Goal: Task Accomplishment & Management: Manage account settings

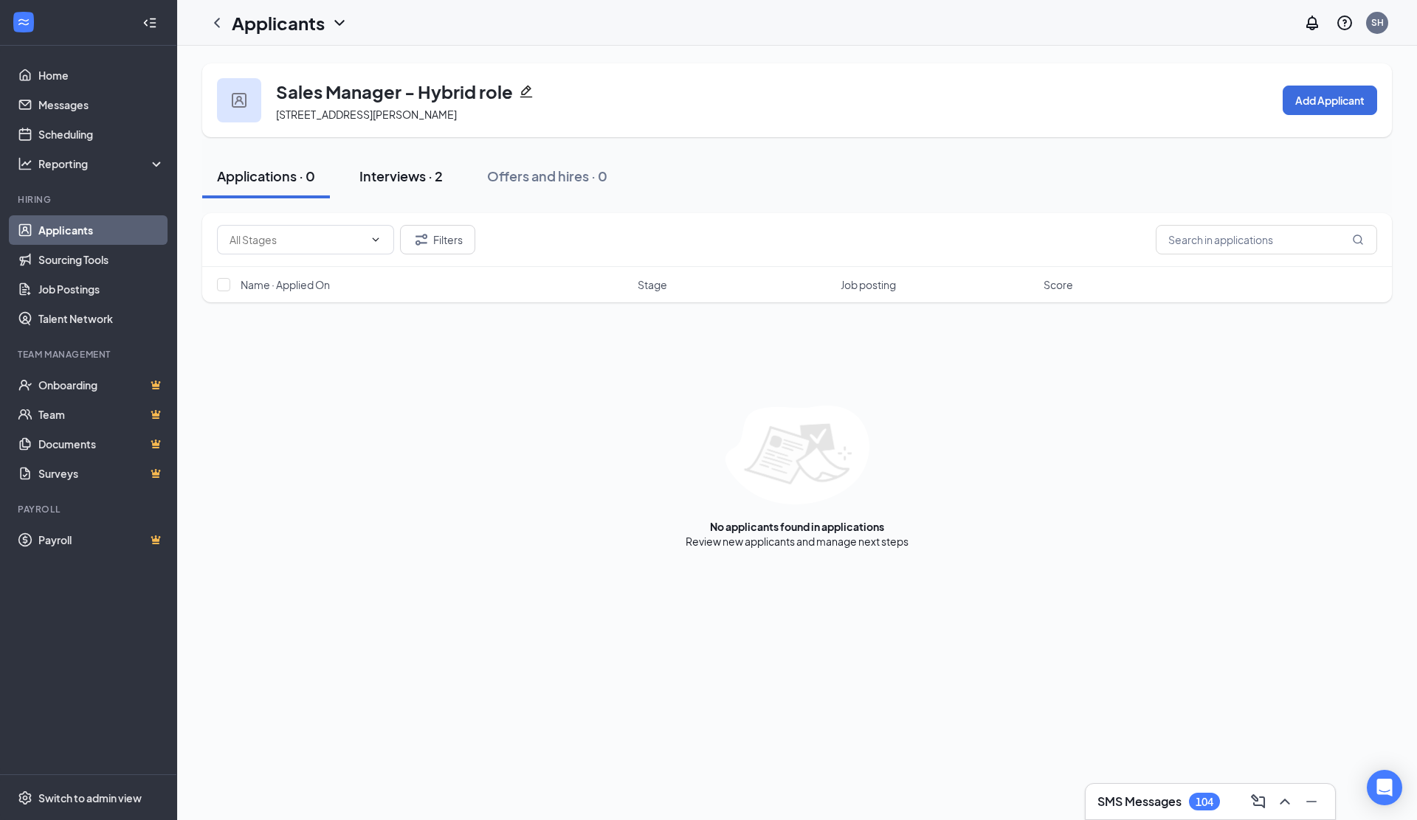
click at [382, 174] on div "Interviews · 2" at bounding box center [400, 176] width 83 height 18
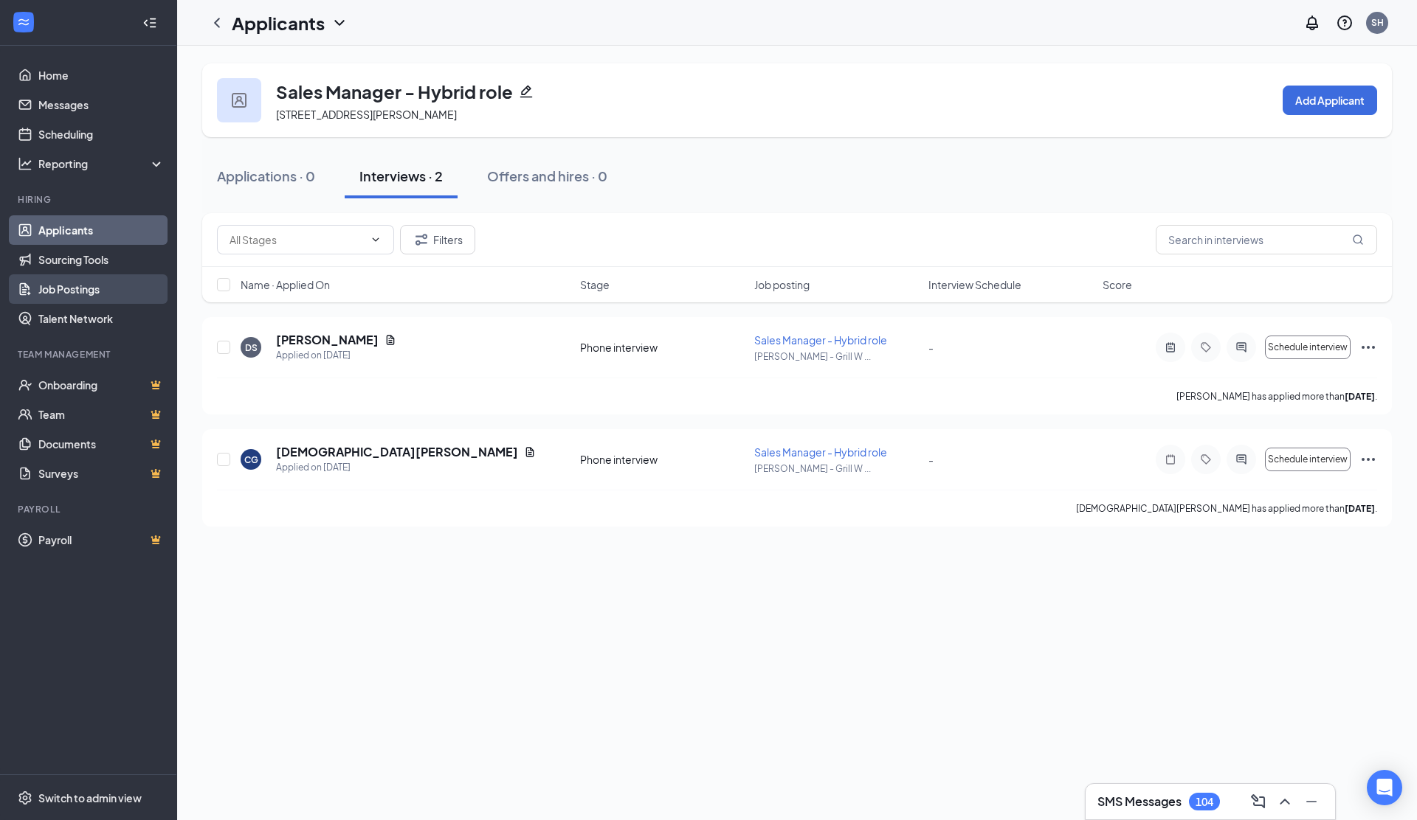
click at [69, 286] on link "Job Postings" at bounding box center [101, 289] width 126 height 30
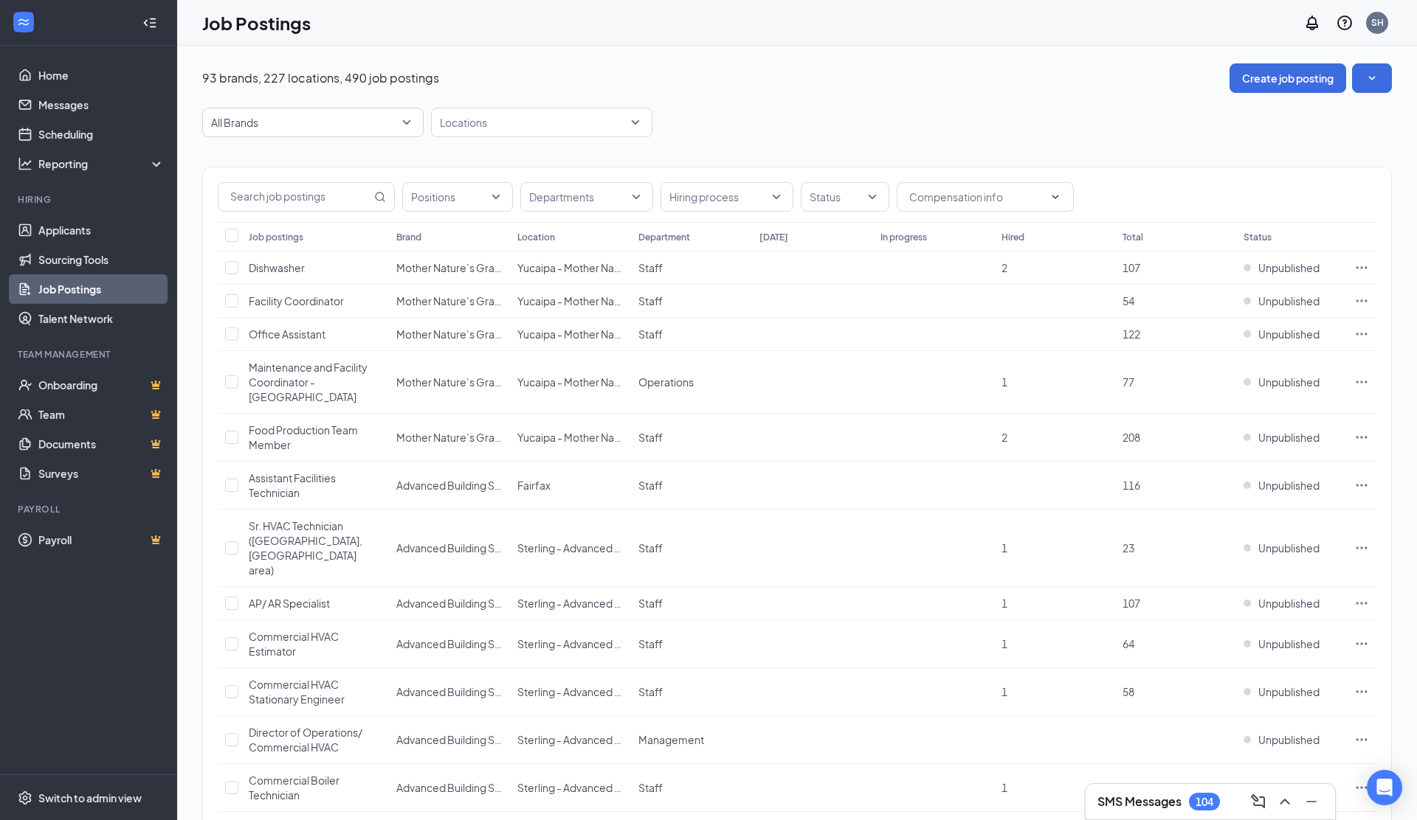
click at [285, 128] on span "All Brands" at bounding box center [306, 122] width 190 height 15
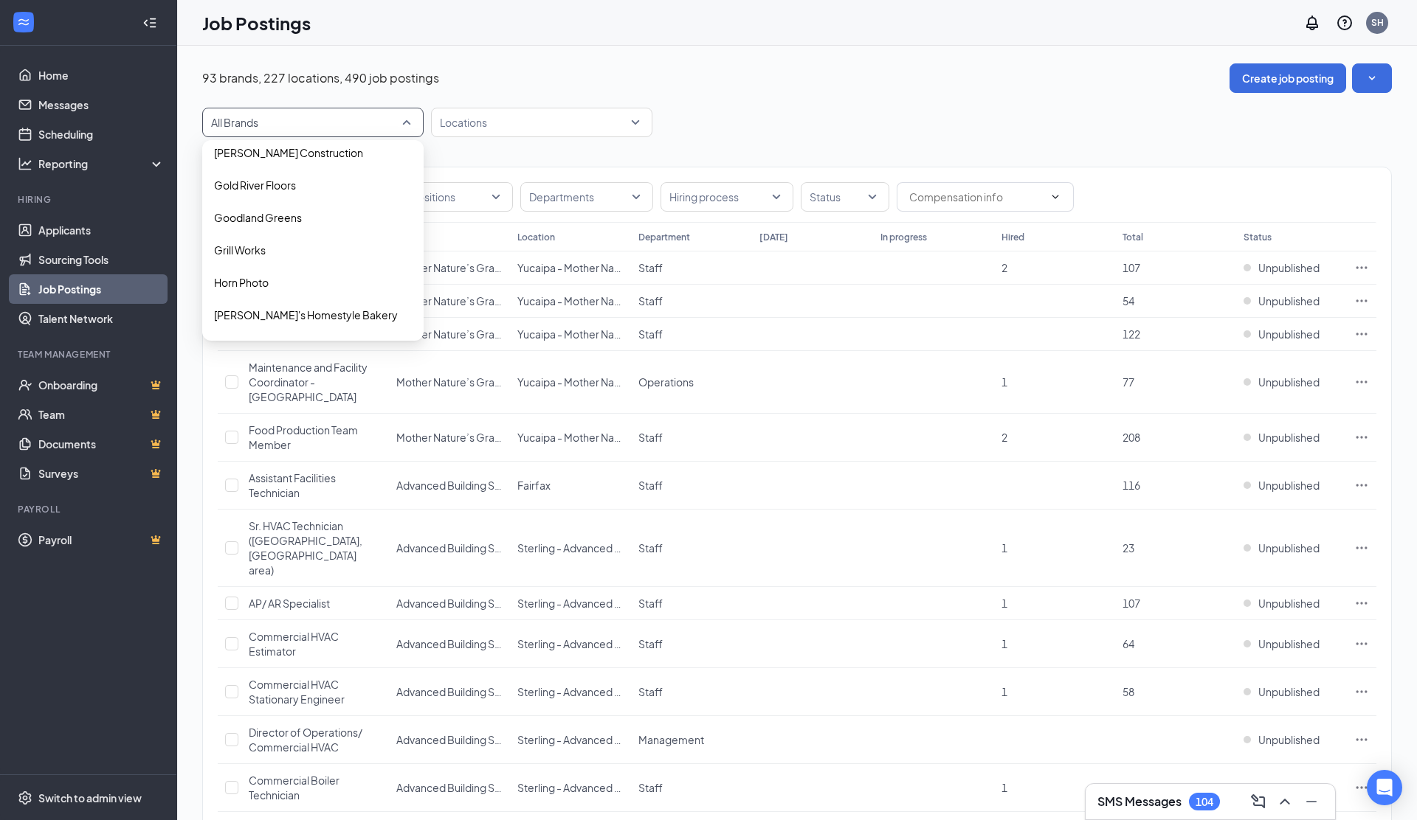
scroll to position [1156, 0]
click at [297, 235] on span "Grill Works" at bounding box center [313, 242] width 198 height 15
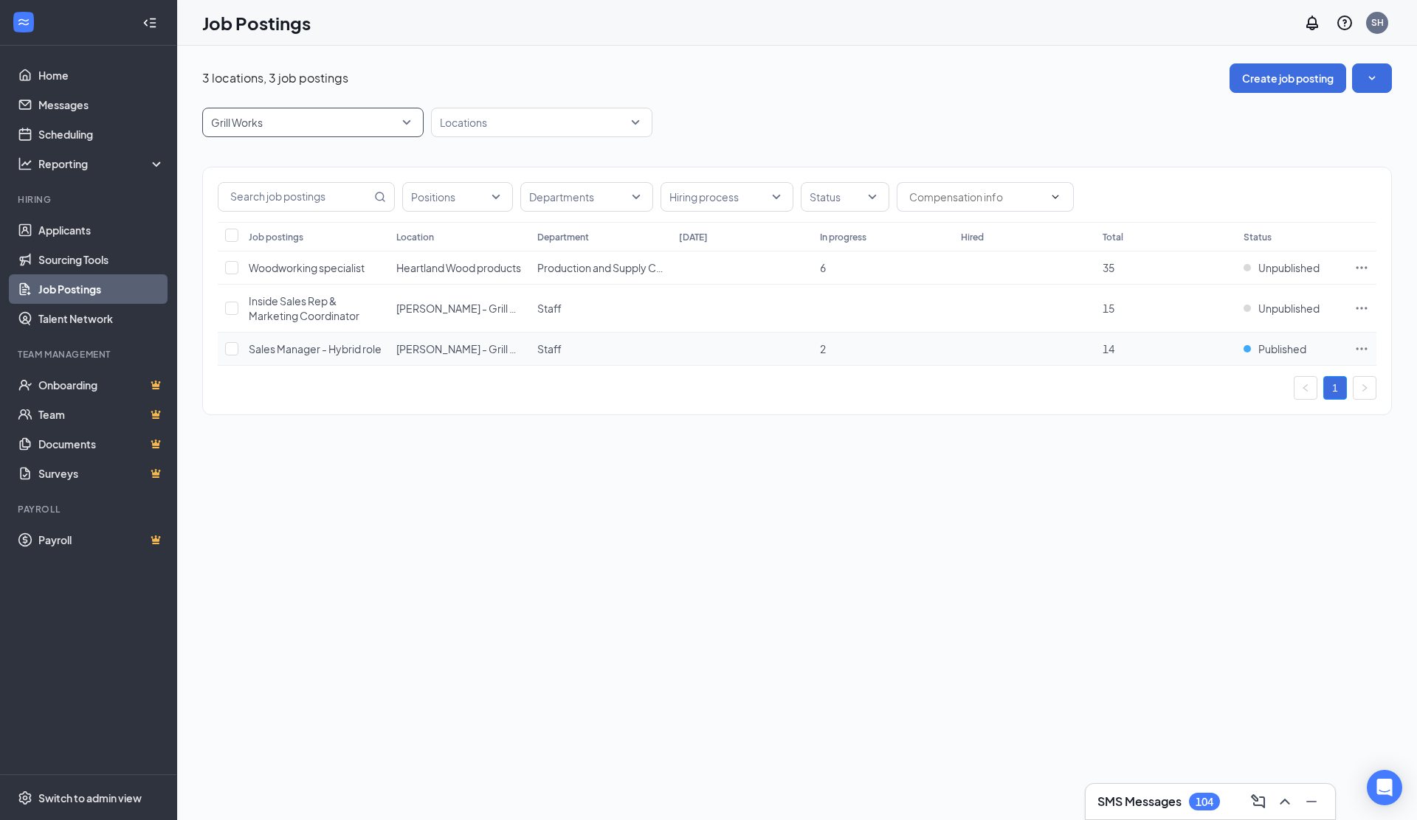
click at [1363, 354] on icon "Ellipses" at bounding box center [1361, 349] width 15 height 15
click at [1197, 514] on span "View applicants" at bounding box center [1196, 516] width 75 height 13
click at [1284, 356] on span "Published" at bounding box center [1282, 349] width 48 height 15
drag, startPoint x: 1274, startPoint y: 360, endPoint x: 1275, endPoint y: 373, distance: 13.3
click at [1274, 356] on span "Published" at bounding box center [1282, 349] width 48 height 15
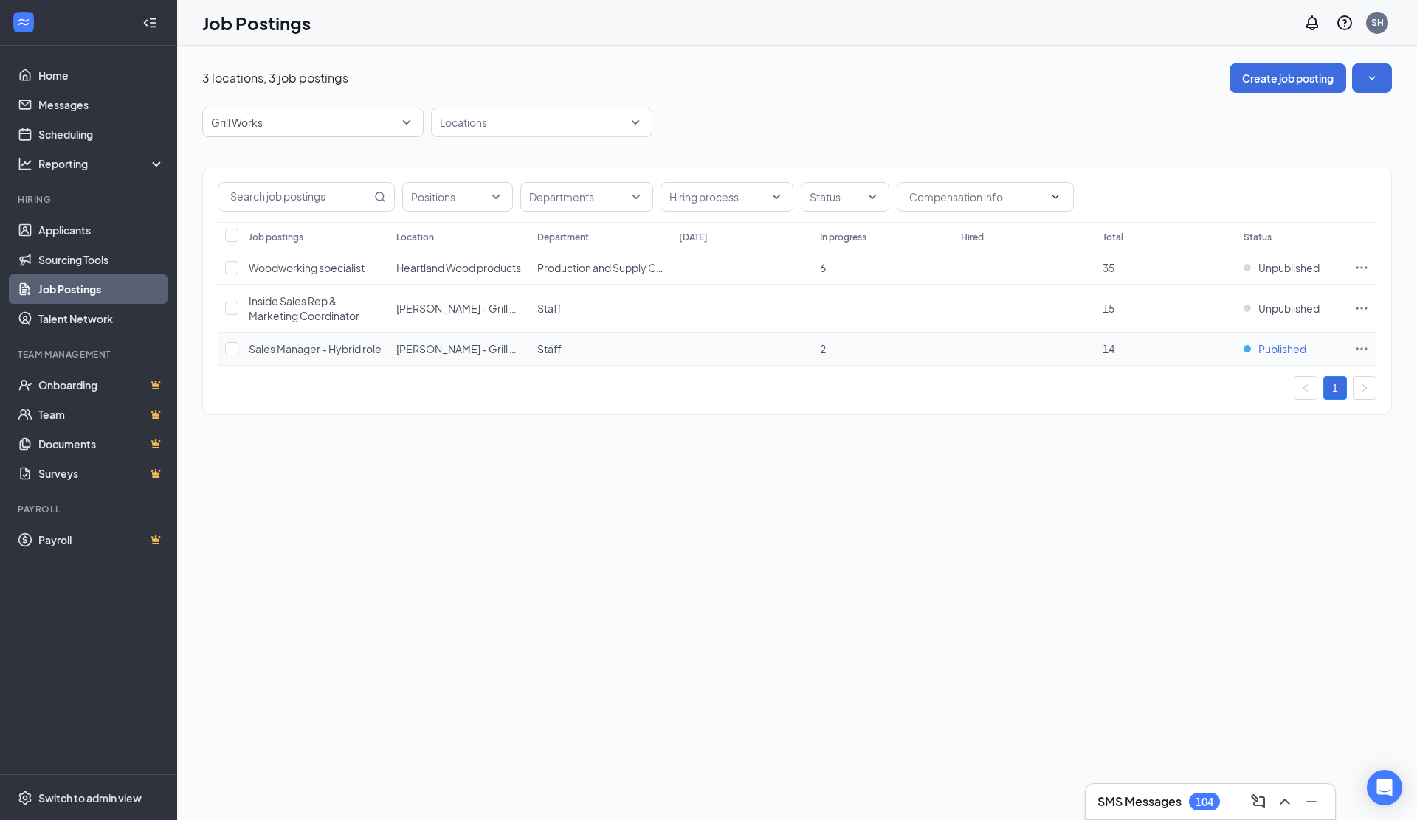
click at [1274, 356] on span "Published" at bounding box center [1282, 349] width 48 height 15
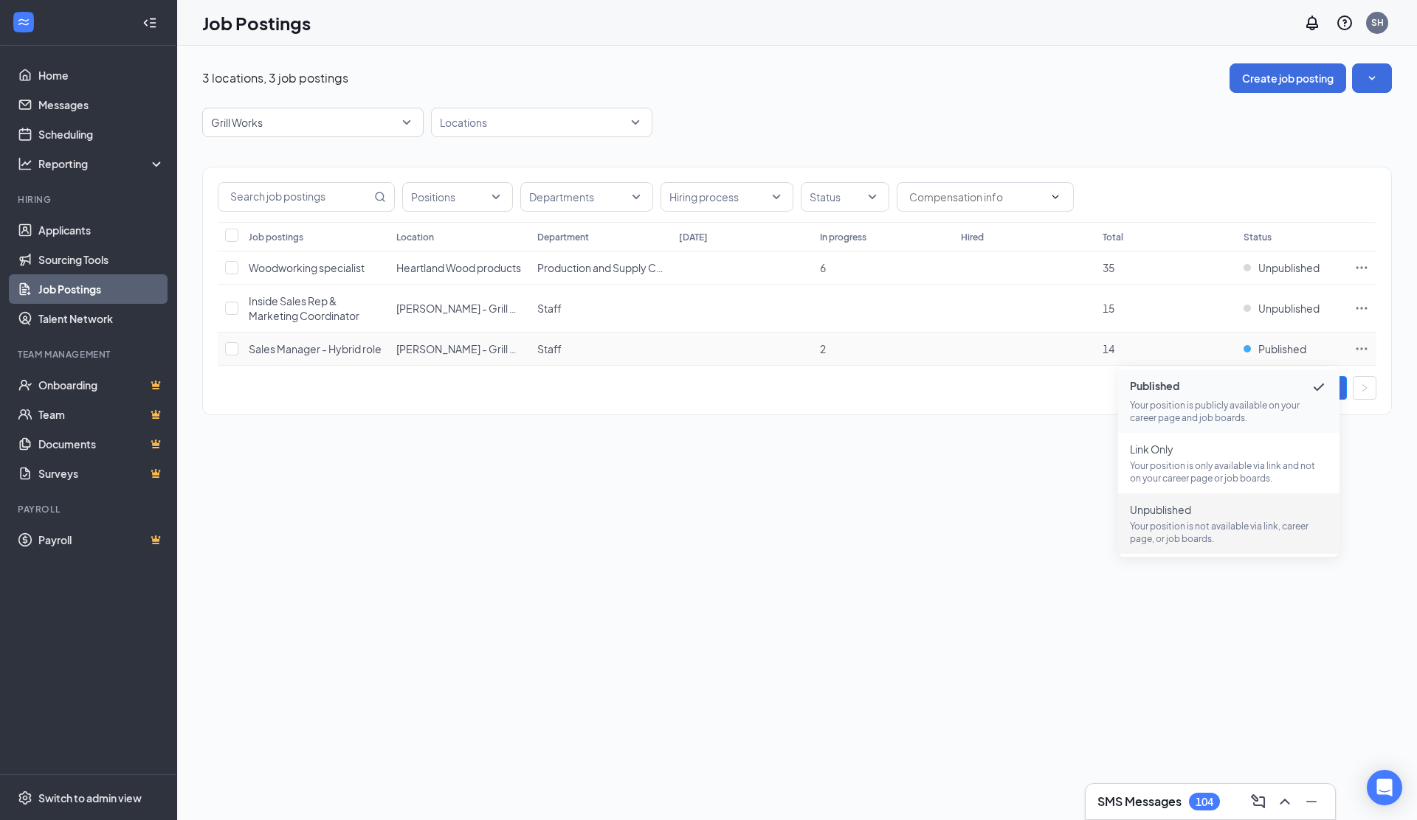
drag, startPoint x: 1216, startPoint y: 528, endPoint x: 1213, endPoint y: 518, distance: 10.0
click at [1216, 528] on p "Your position is not available via link, career page, or job boards." at bounding box center [1229, 532] width 198 height 25
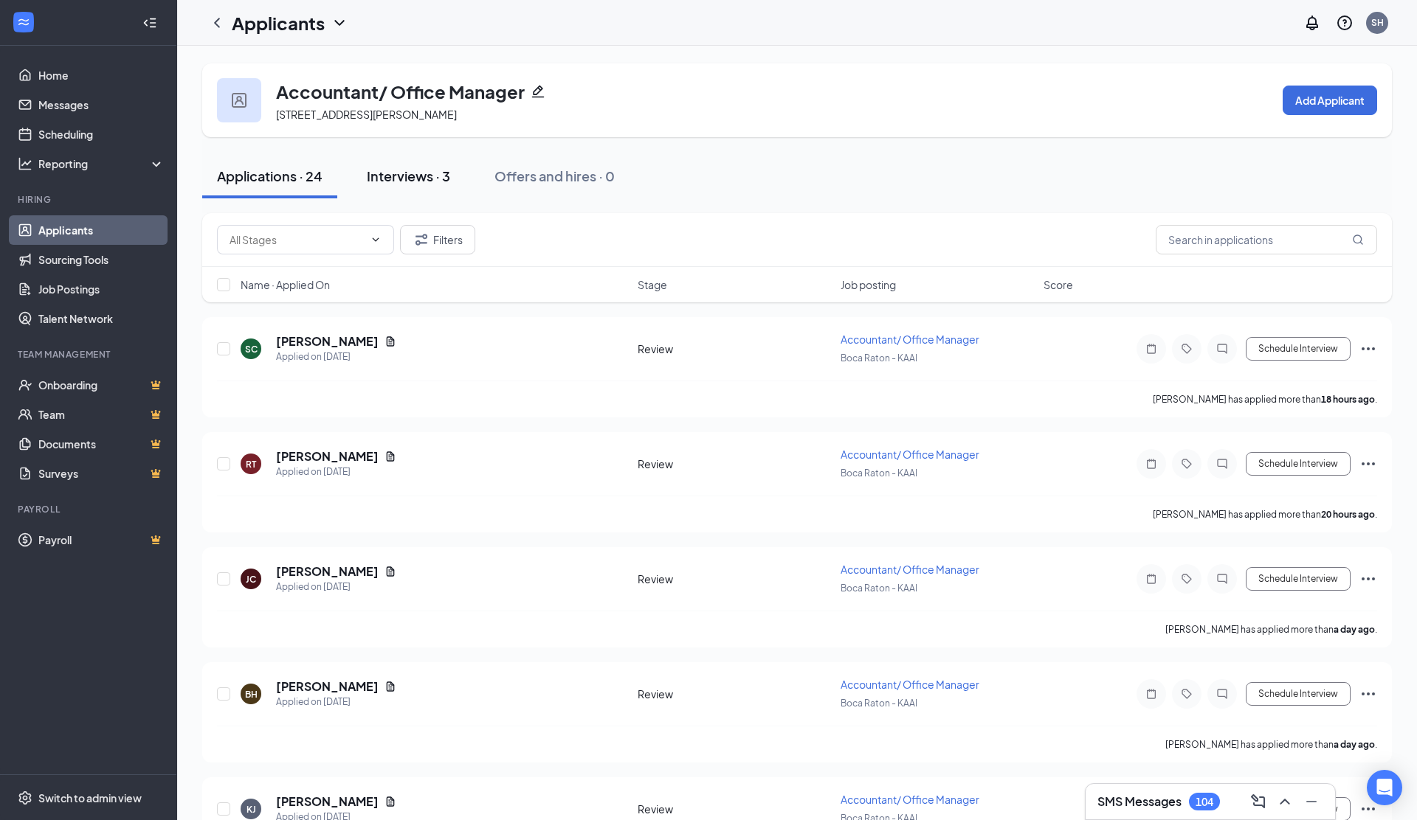
click at [401, 174] on div "Interviews · 3" at bounding box center [408, 176] width 83 height 18
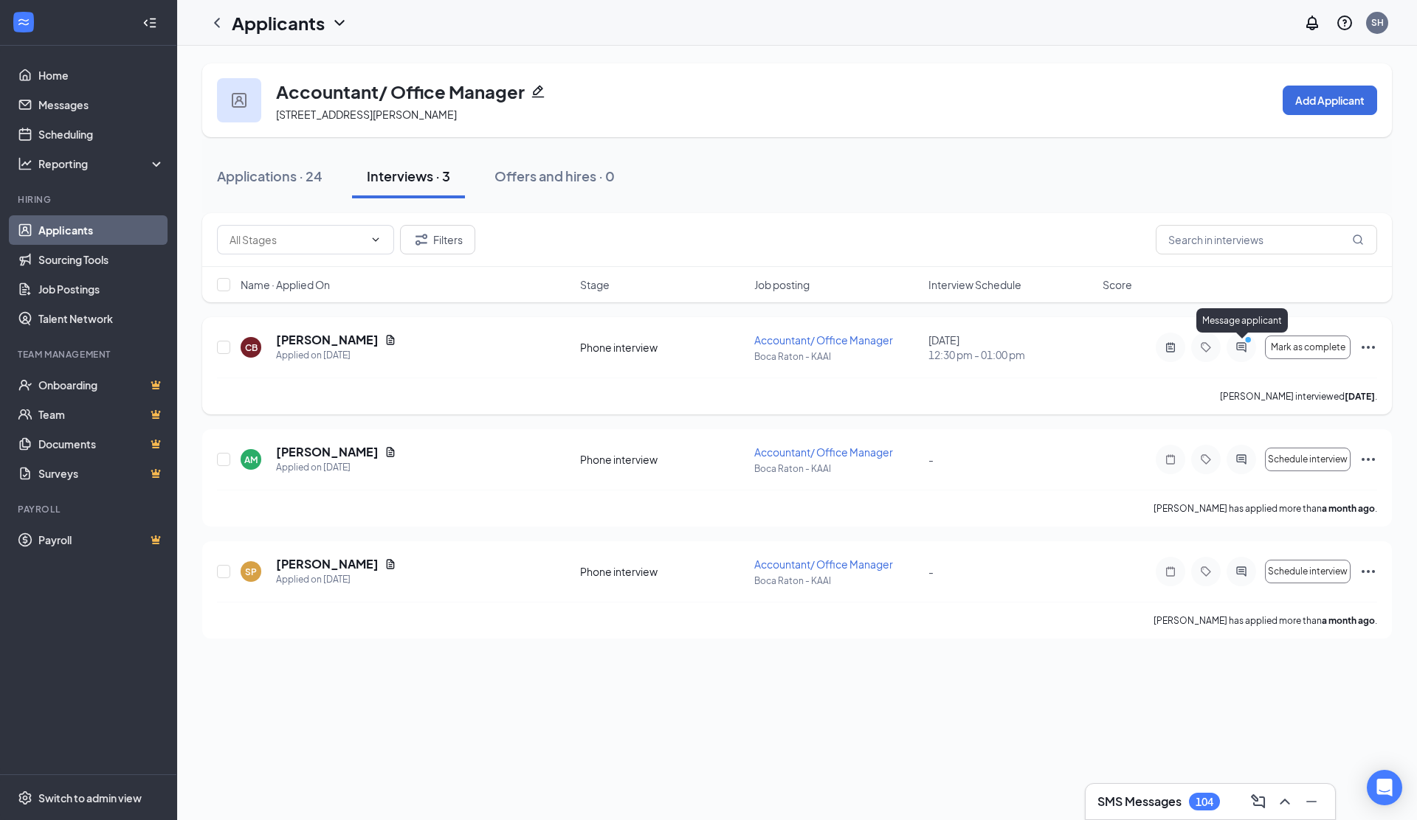
click at [1242, 348] on icon "ActiveChat" at bounding box center [1241, 347] width 10 height 10
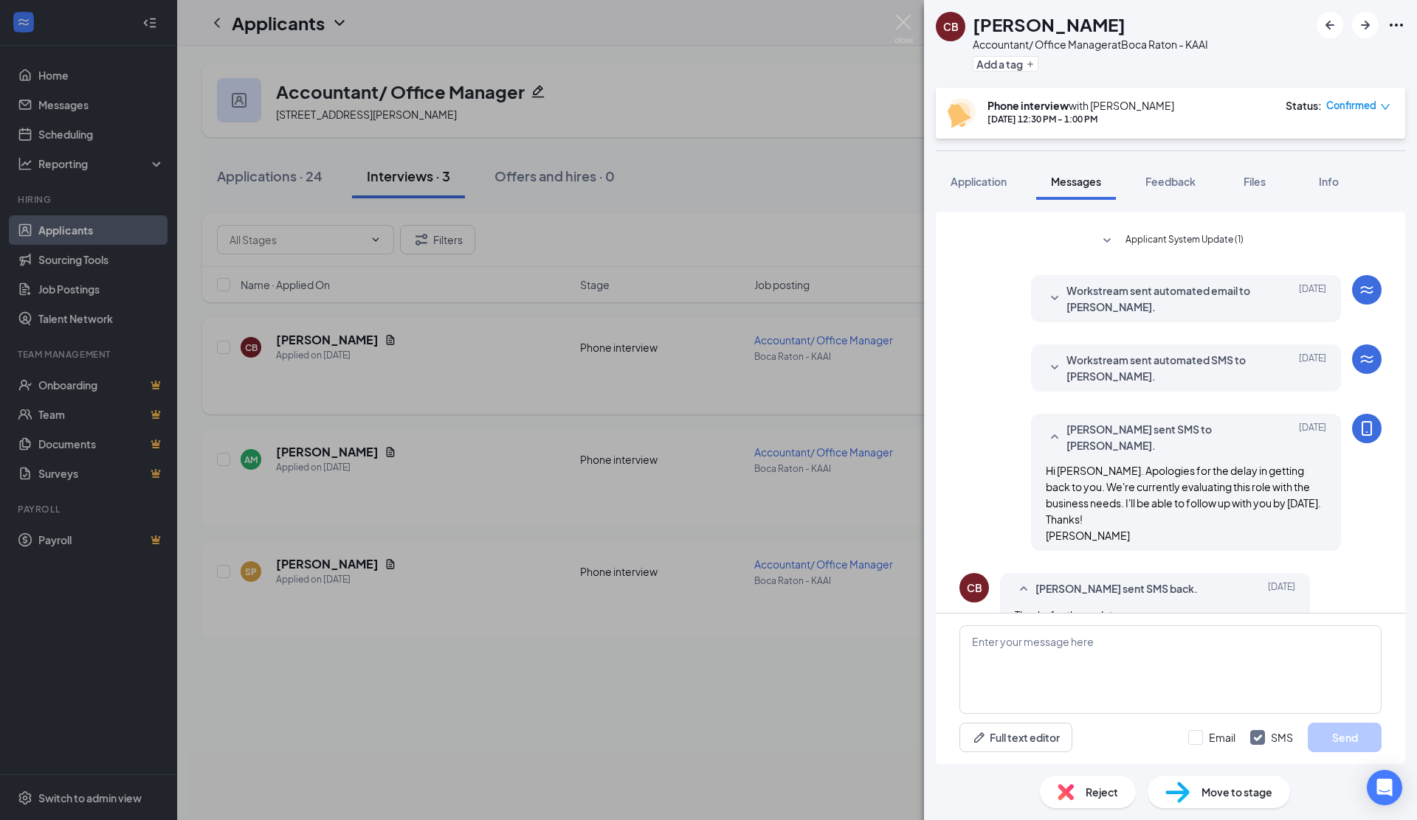
scroll to position [115, 0]
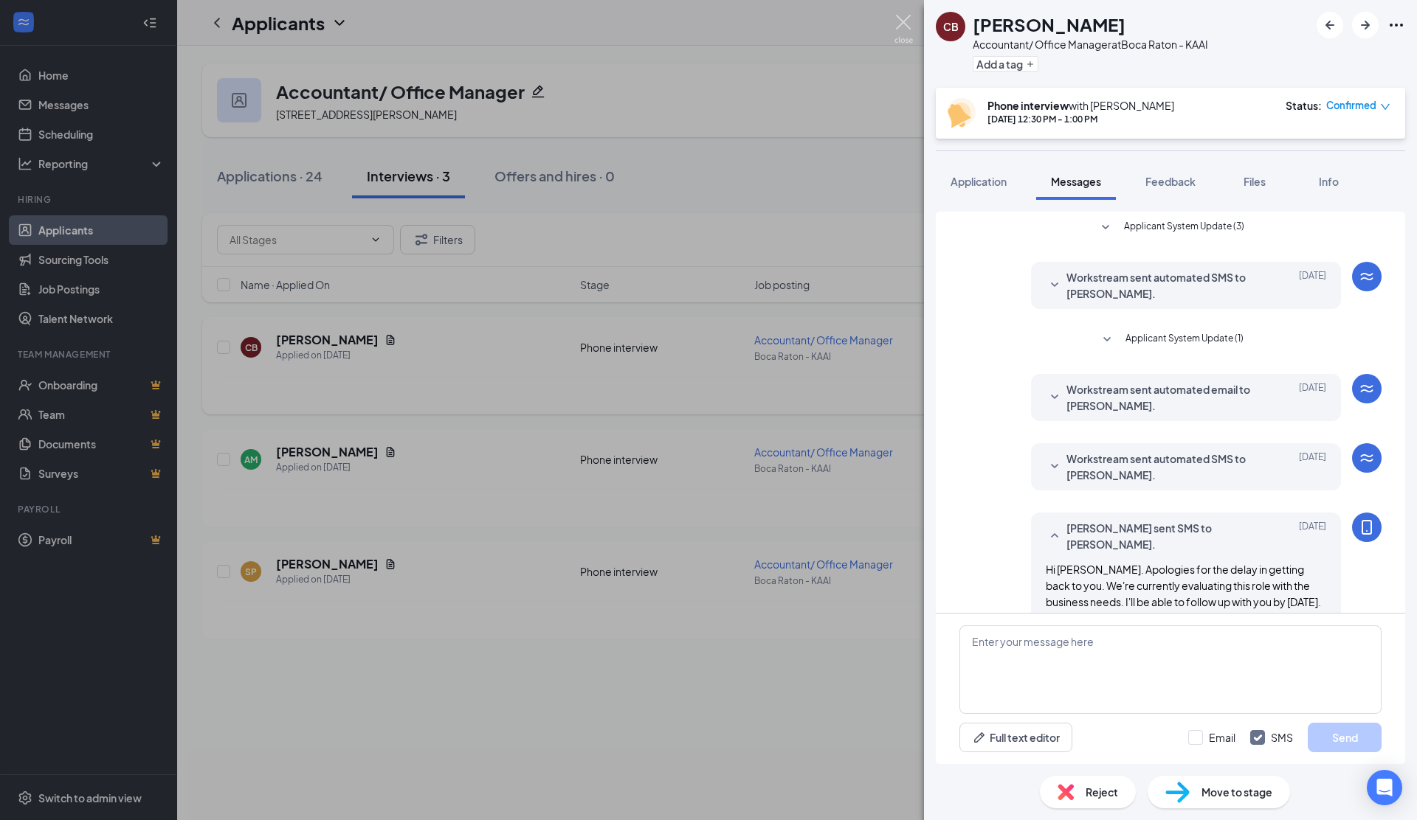
click at [905, 19] on img at bounding box center [903, 29] width 18 height 29
